Goal: Task Accomplishment & Management: Manage account settings

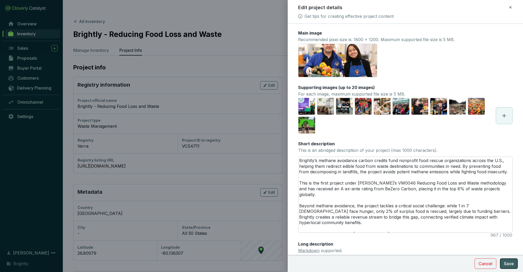
click at [510, 262] on span "Save" at bounding box center [509, 263] width 10 height 6
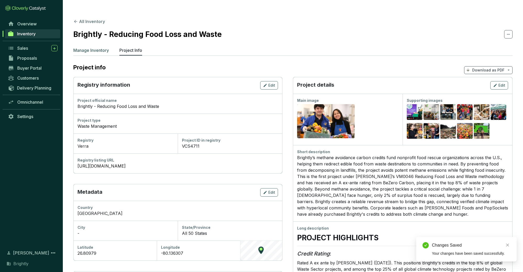
click at [96, 47] on p "Manage Inventory" at bounding box center [91, 50] width 36 height 6
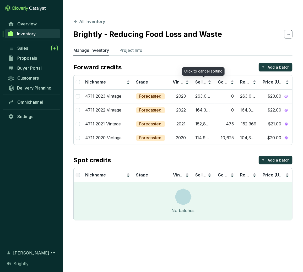
click at [198, 63] on div "Forward credits + Add a batch" at bounding box center [182, 67] width 219 height 8
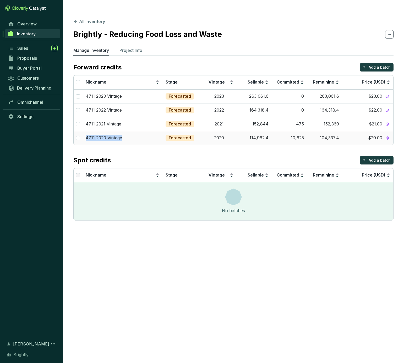
copy p "4711 2020 Vintage"
drag, startPoint x: 126, startPoint y: 125, endPoint x: 85, endPoint y: 127, distance: 41.7
click at [85, 131] on td "4711 2020 Vintage" at bounding box center [122, 138] width 80 height 14
click at [239, 131] on td "114,962.4" at bounding box center [253, 138] width 35 height 14
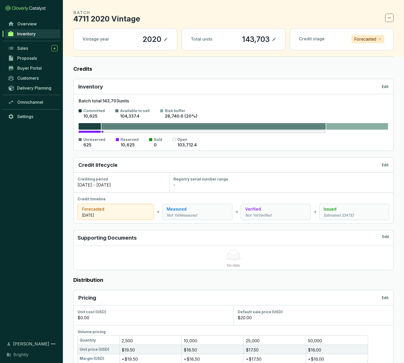
scroll to position [26, 0]
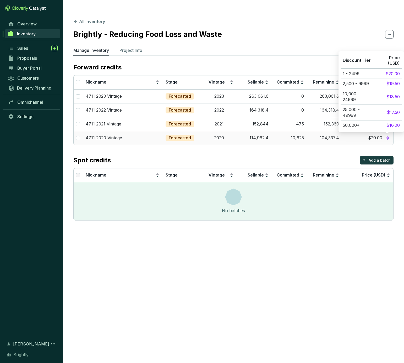
click at [386, 136] on icon at bounding box center [386, 137] width 3 height 3
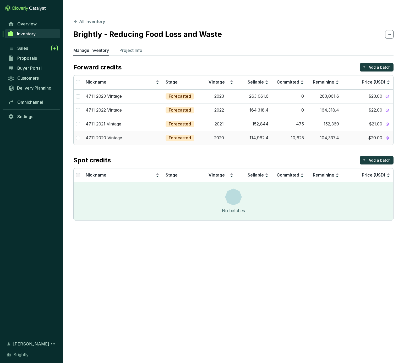
click at [200, 131] on td "Forecasted" at bounding box center [181, 138] width 39 height 14
click at [145, 121] on div "4711 2021 Vintage" at bounding box center [123, 124] width 74 height 6
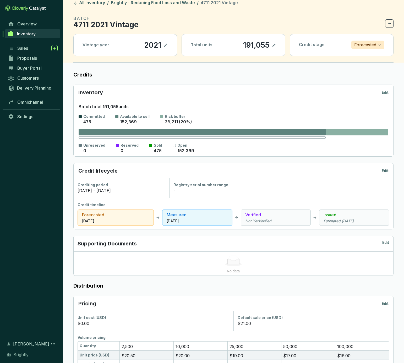
scroll to position [21, 0]
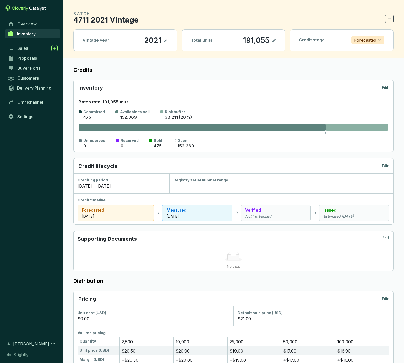
click at [382, 85] on p "Edit" at bounding box center [384, 87] width 7 height 5
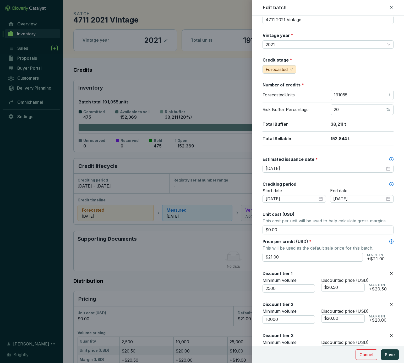
scroll to position [0, 0]
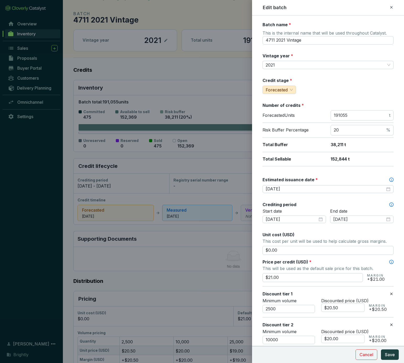
click at [391, 9] on icon at bounding box center [391, 7] width 4 height 6
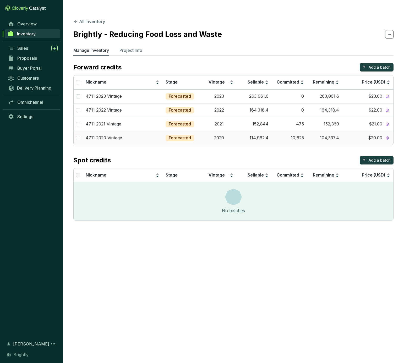
click at [386, 136] on icon at bounding box center [387, 138] width 4 height 4
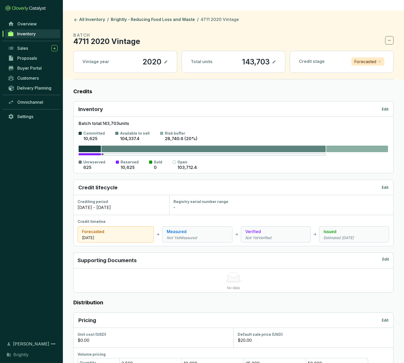
click at [383, 107] on p "Edit" at bounding box center [384, 109] width 7 height 5
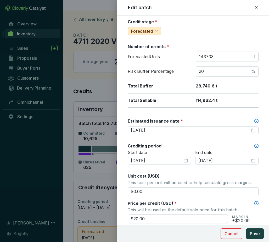
scroll to position [68, 0]
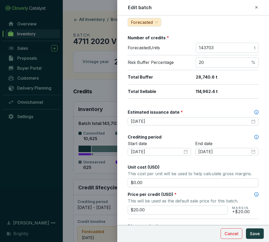
click at [255, 7] on icon at bounding box center [256, 7] width 4 height 6
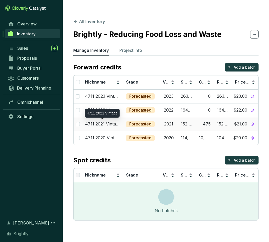
click at [101, 121] on p "4711 2021 Vintage" at bounding box center [102, 124] width 35 height 6
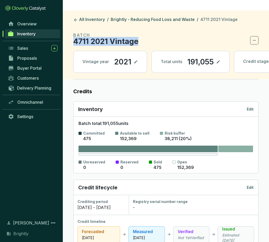
copy p "4711 2021 Vintage"
drag, startPoint x: 139, startPoint y: 28, endPoint x: 74, endPoint y: 32, distance: 65.5
click at [74, 32] on section "BATCH 4711 2021 Vintage" at bounding box center [165, 38] width 185 height 13
click at [246, 105] on div "Inventory Edit" at bounding box center [165, 108] width 175 height 7
click at [250, 107] on p "Edit" at bounding box center [250, 109] width 7 height 5
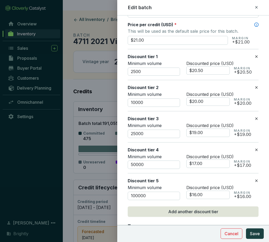
scroll to position [243, 0]
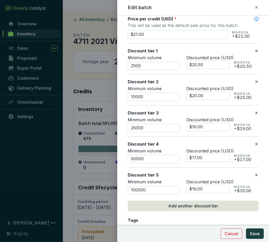
click at [258, 9] on div "Edit batch" at bounding box center [193, 7] width 139 height 7
click at [256, 8] on icon at bounding box center [256, 7] width 4 height 6
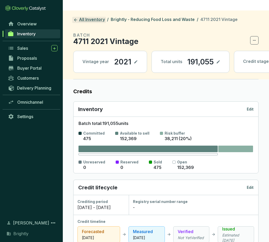
click at [95, 17] on link "All Inventory" at bounding box center [89, 20] width 34 height 6
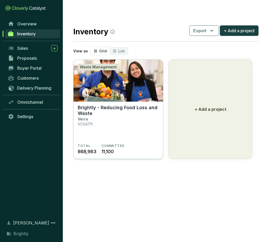
click at [105, 105] on p "Brightly - Reducing Food Loss and Waste" at bounding box center [118, 111] width 81 height 12
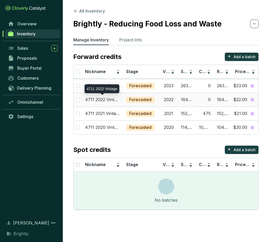
click at [105, 99] on p "4711 2022 Vintage" at bounding box center [102, 100] width 35 height 6
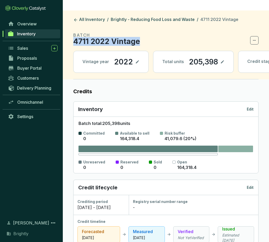
copy p "4711 2022 Vintage"
drag, startPoint x: 142, startPoint y: 30, endPoint x: 75, endPoint y: 31, distance: 67.5
click at [75, 32] on section "BATCH 4711 2022 Vintage" at bounding box center [165, 38] width 185 height 13
click at [247, 107] on p "Edit" at bounding box center [250, 109] width 7 height 5
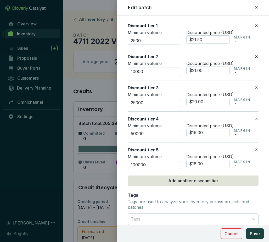
scroll to position [273, 0]
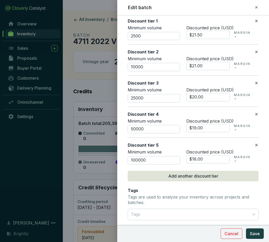
click at [258, 7] on icon at bounding box center [256, 7] width 4 height 6
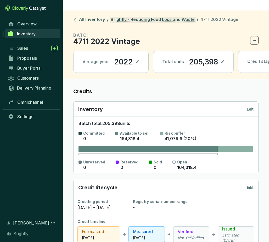
click at [124, 17] on link "Brightly - Reducing Food Loss and Waste" at bounding box center [153, 20] width 86 height 6
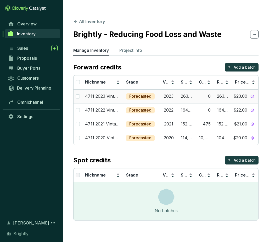
click at [98, 93] on p "4711 2023 Vintage" at bounding box center [102, 96] width 35 height 6
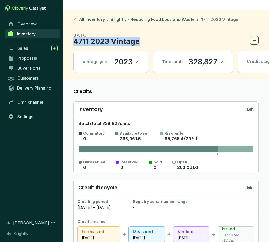
copy p "4711 2023 Vintage"
drag, startPoint x: 143, startPoint y: 29, endPoint x: 73, endPoint y: 30, distance: 69.9
click at [73, 32] on section "BATCH 4711 2023 Vintage" at bounding box center [165, 38] width 185 height 13
copy p "263,061"
drag, startPoint x: 135, startPoint y: 128, endPoint x: 115, endPoint y: 127, distance: 19.4
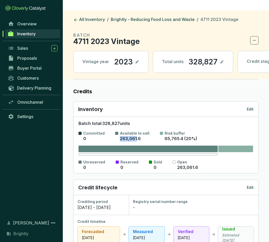
click at [116, 131] on div "Available to sell 263,061.6" at bounding box center [132, 136] width 34 height 11
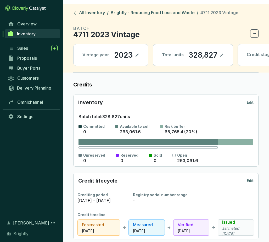
click at [253, 100] on p "Edit" at bounding box center [250, 102] width 7 height 5
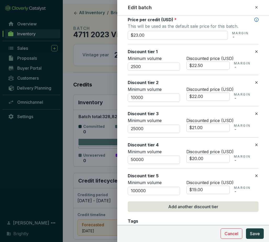
scroll to position [288, 0]
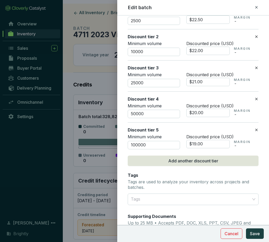
click at [255, 8] on icon at bounding box center [256, 7] width 4 height 6
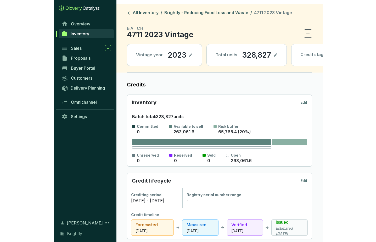
scroll to position [0, 0]
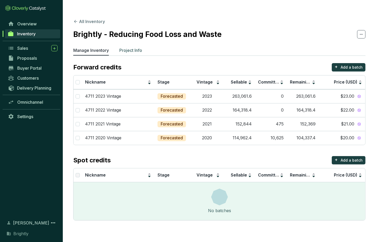
click at [134, 47] on p "Project Info" at bounding box center [130, 50] width 23 height 6
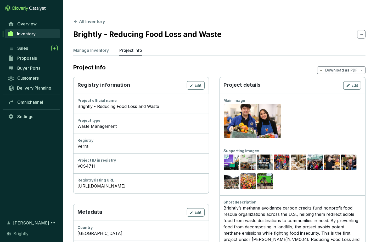
click at [87, 18] on button "All Inventory" at bounding box center [89, 21] width 32 height 6
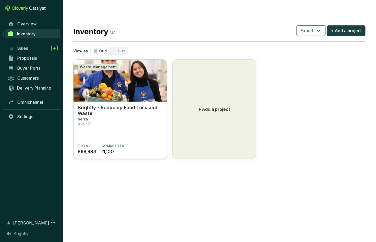
click at [122, 126] on section "Brightly - Reducing Food Loss and Waste Verra VCS4711" at bounding box center [120, 124] width 85 height 39
